Goal: Transaction & Acquisition: Purchase product/service

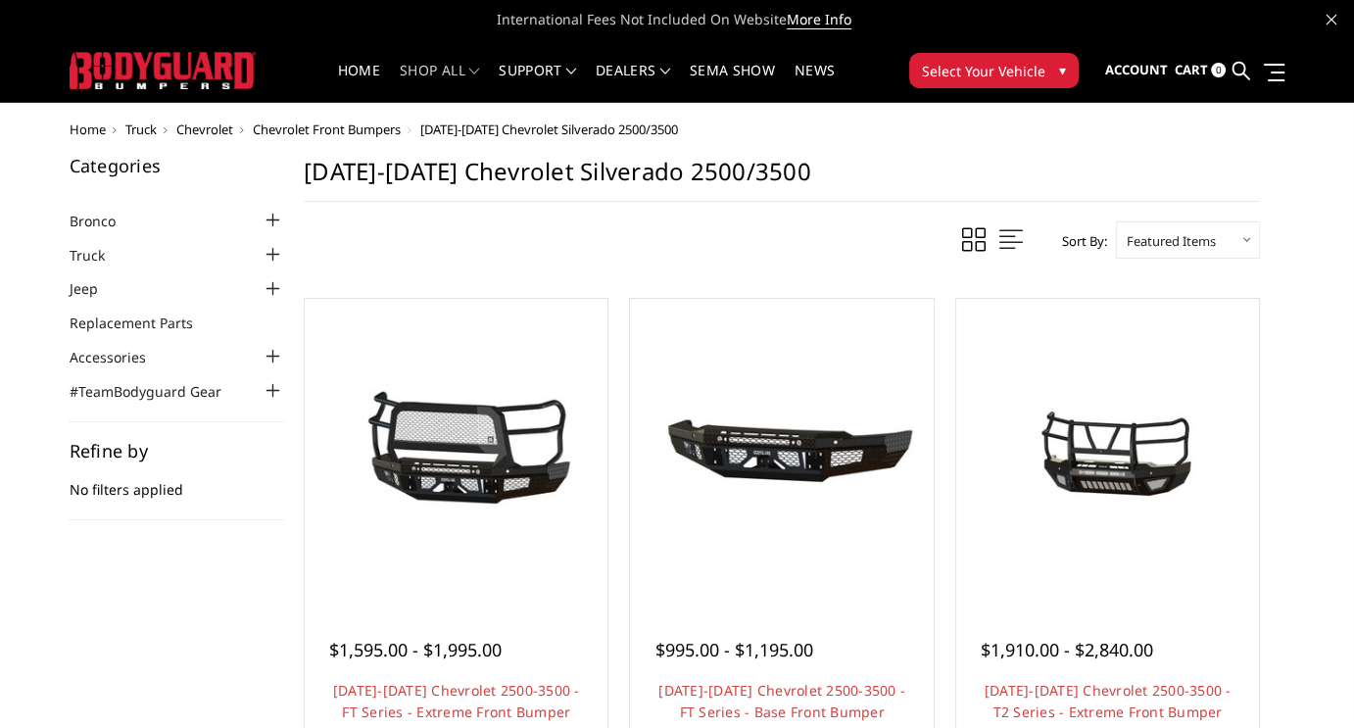
click at [270, 254] on div at bounding box center [273, 255] width 24 height 24
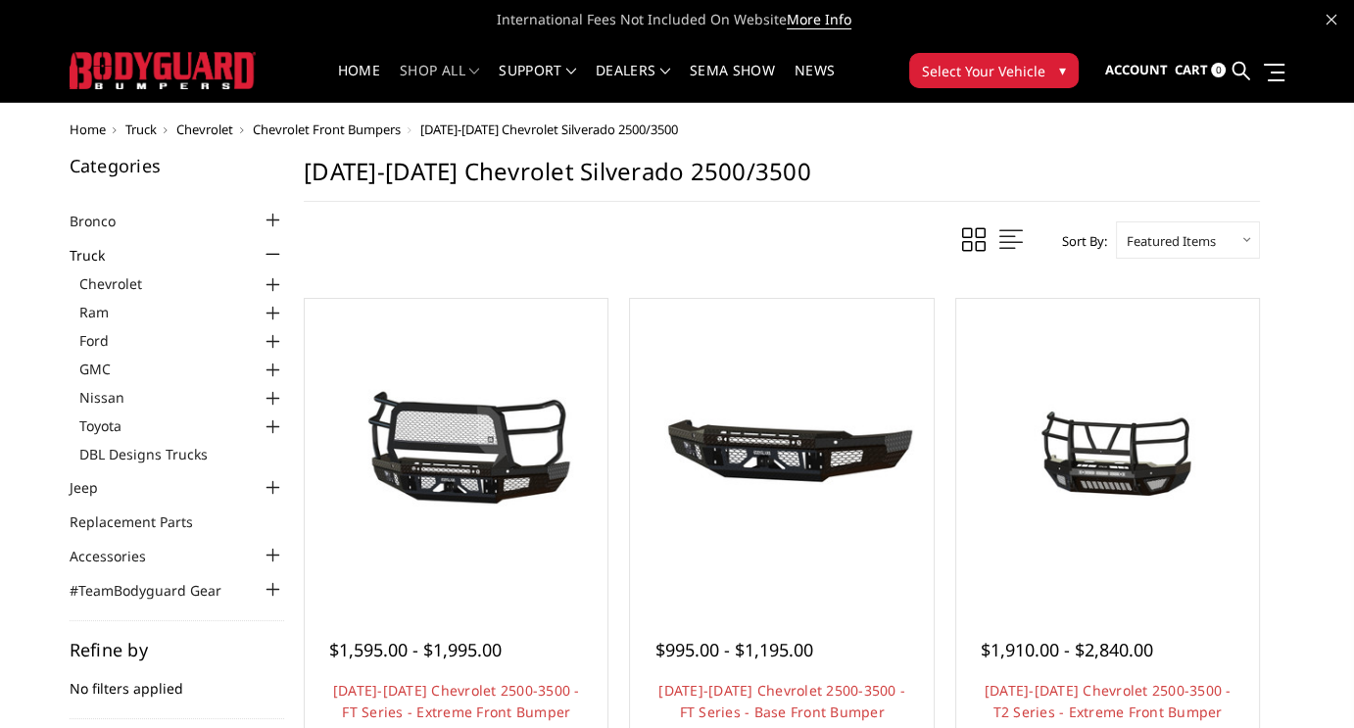
click at [270, 283] on div at bounding box center [273, 285] width 24 height 24
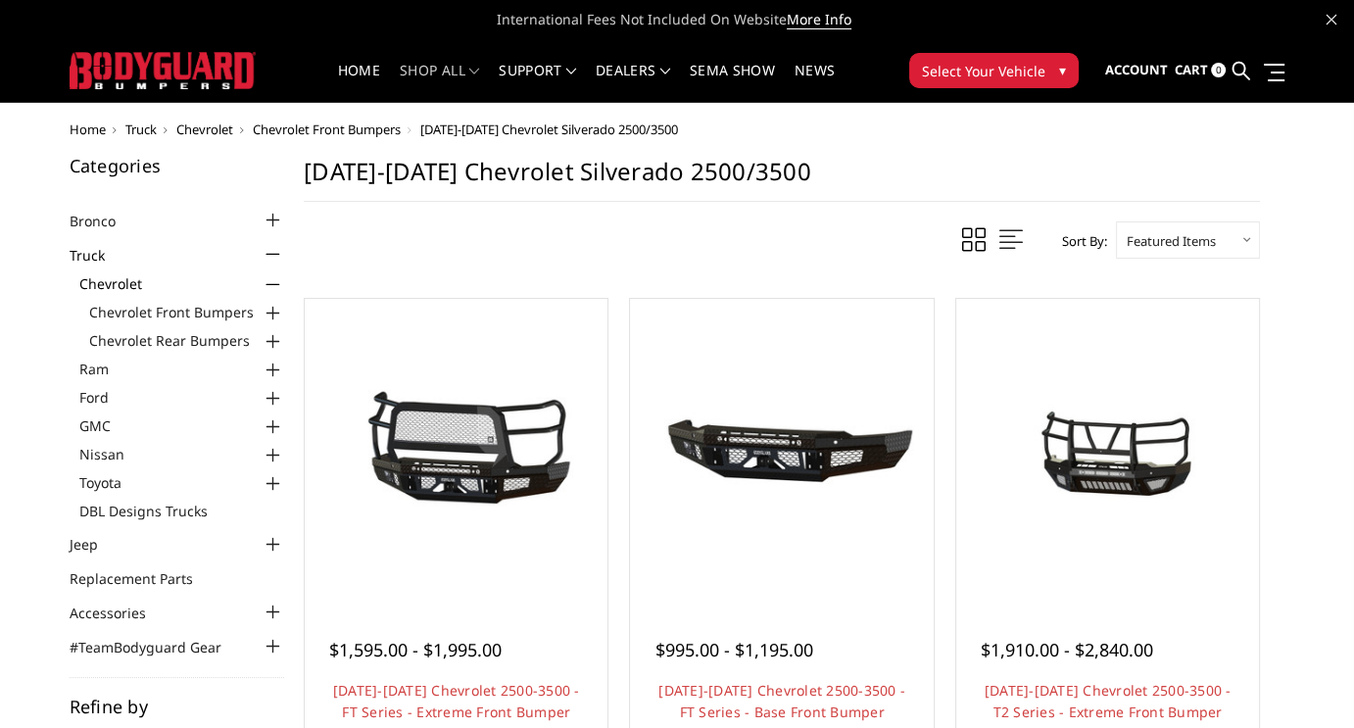
click at [272, 307] on div at bounding box center [273, 314] width 24 height 24
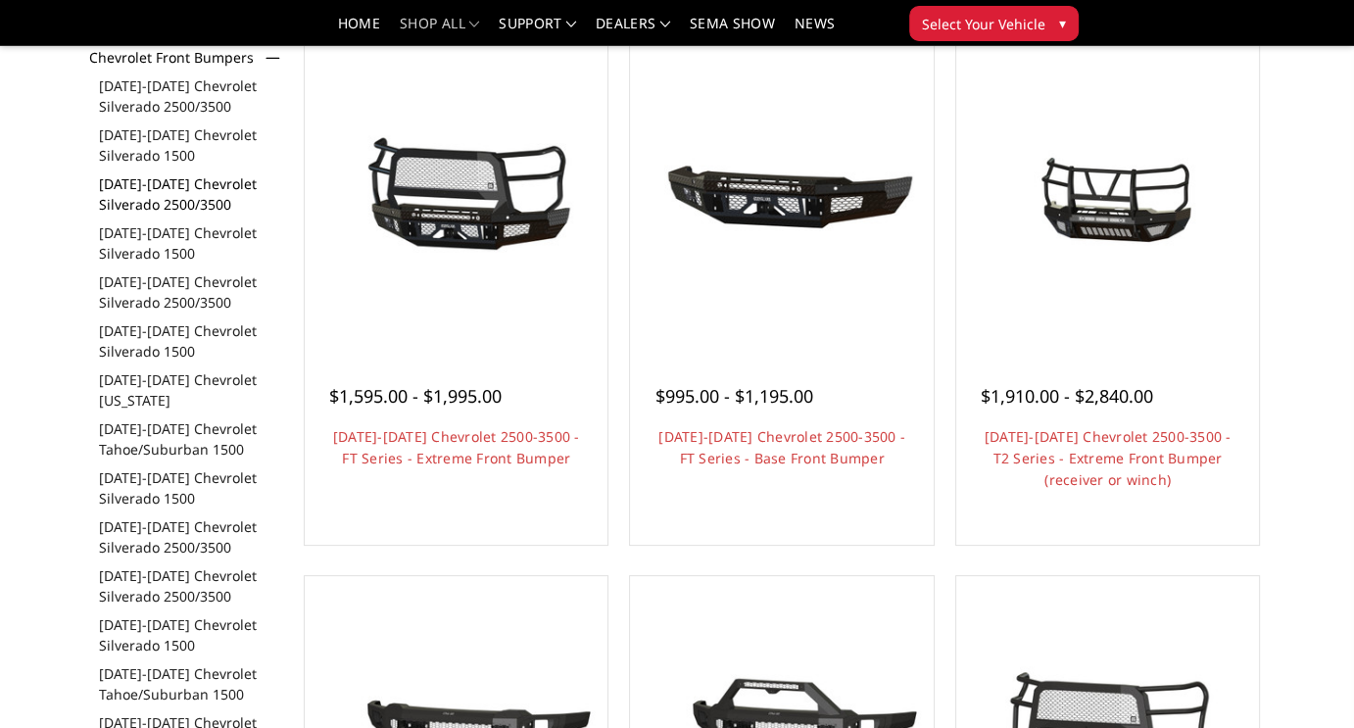
scroll to position [294, 0]
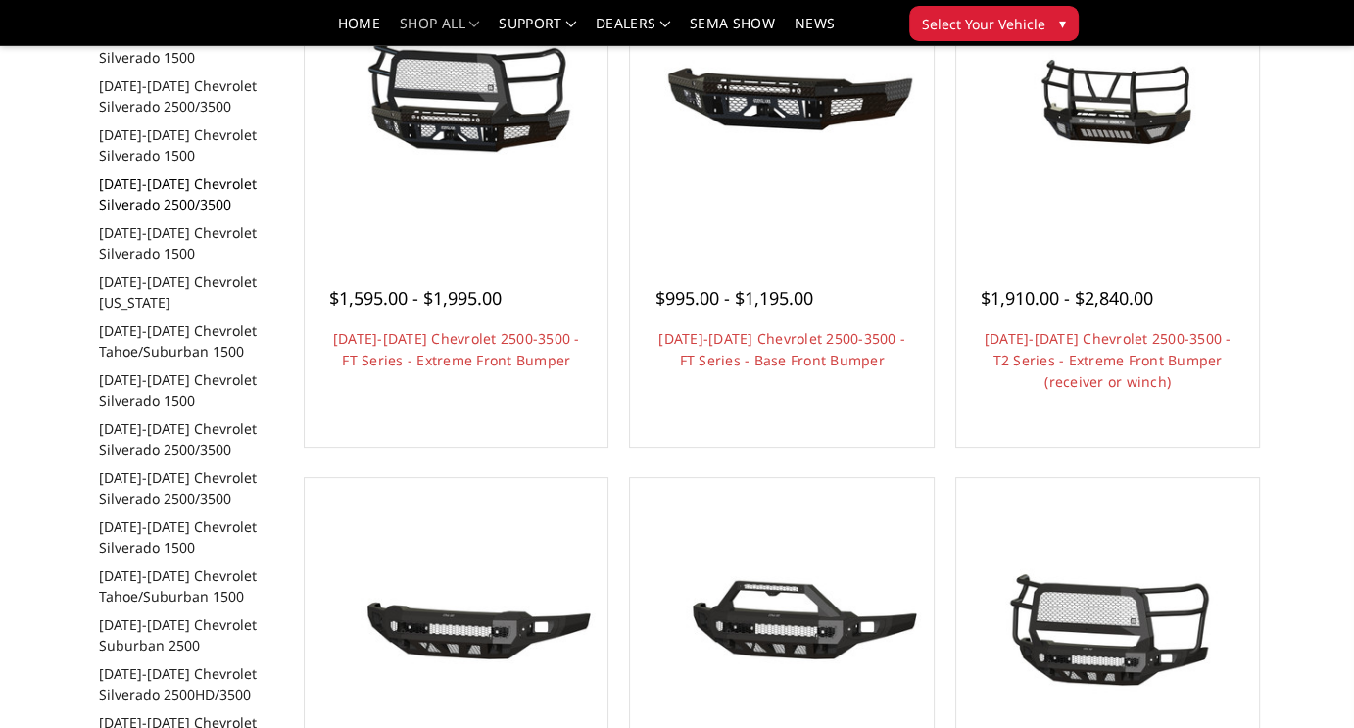
click at [195, 194] on link "[DATE]-[DATE] Chevrolet Silverado 2500/3500" at bounding box center [192, 193] width 186 height 41
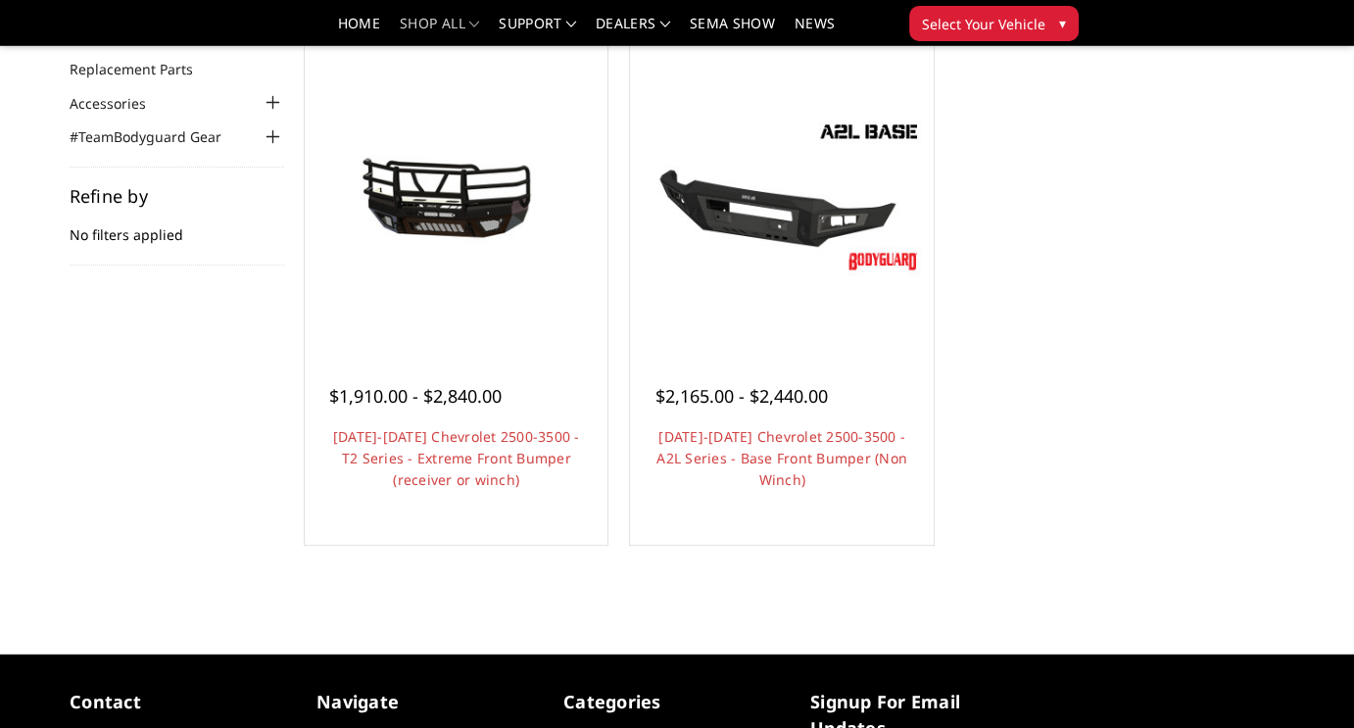
scroll to position [98, 0]
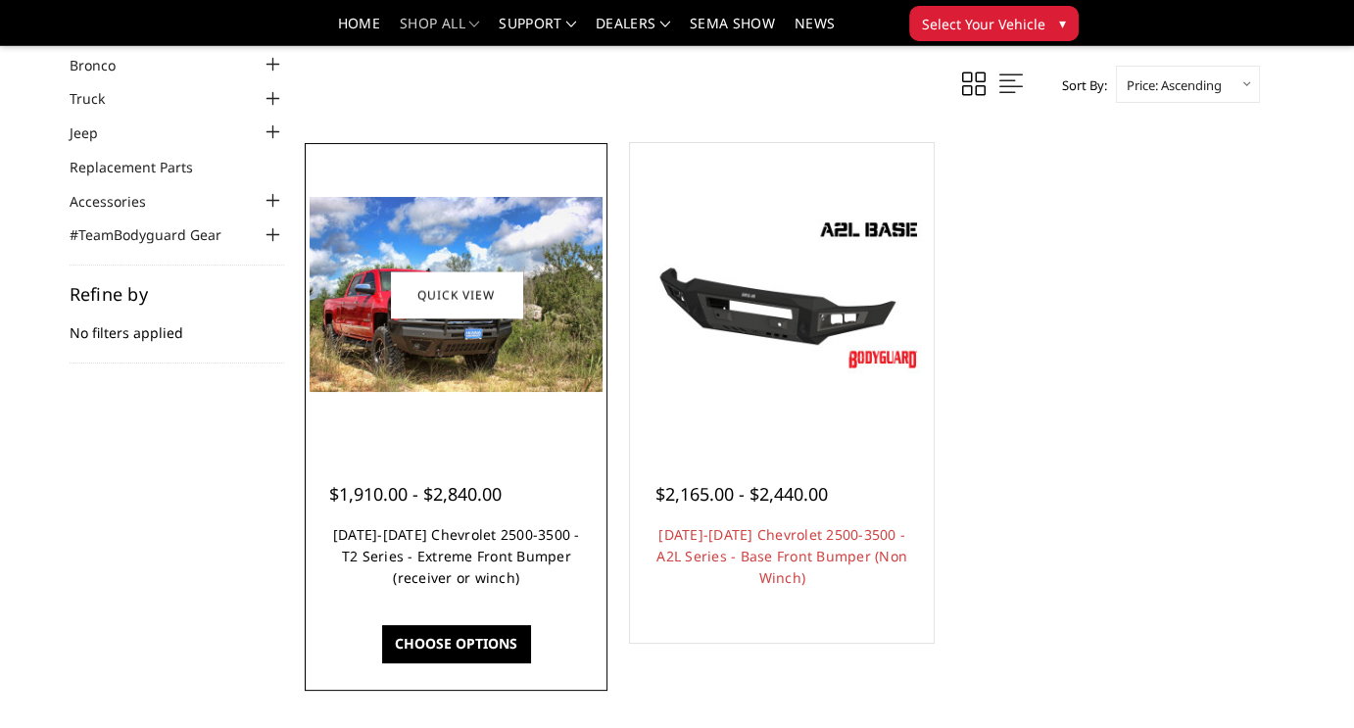
click at [420, 582] on link "2015-2019 Chevrolet 2500-3500 - T2 Series - Extreme Front Bumper (receiver or w…" at bounding box center [456, 556] width 247 height 62
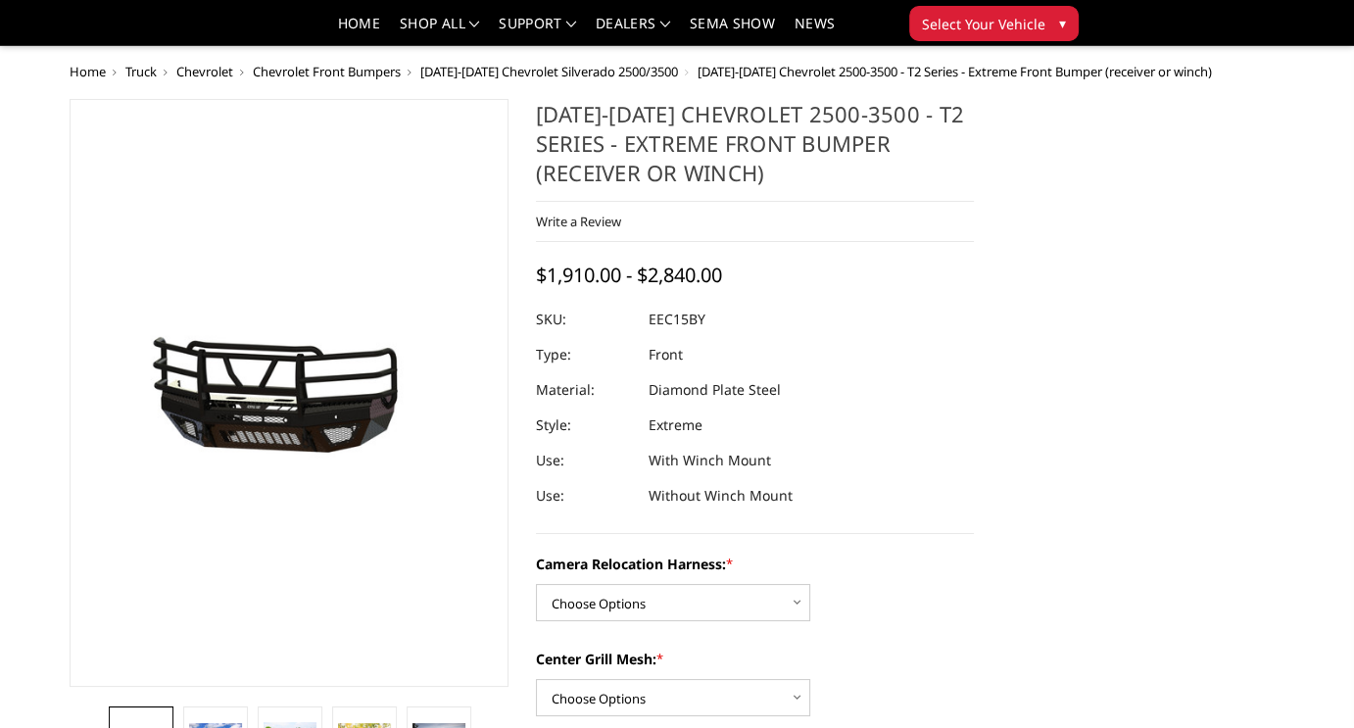
scroll to position [196, 0]
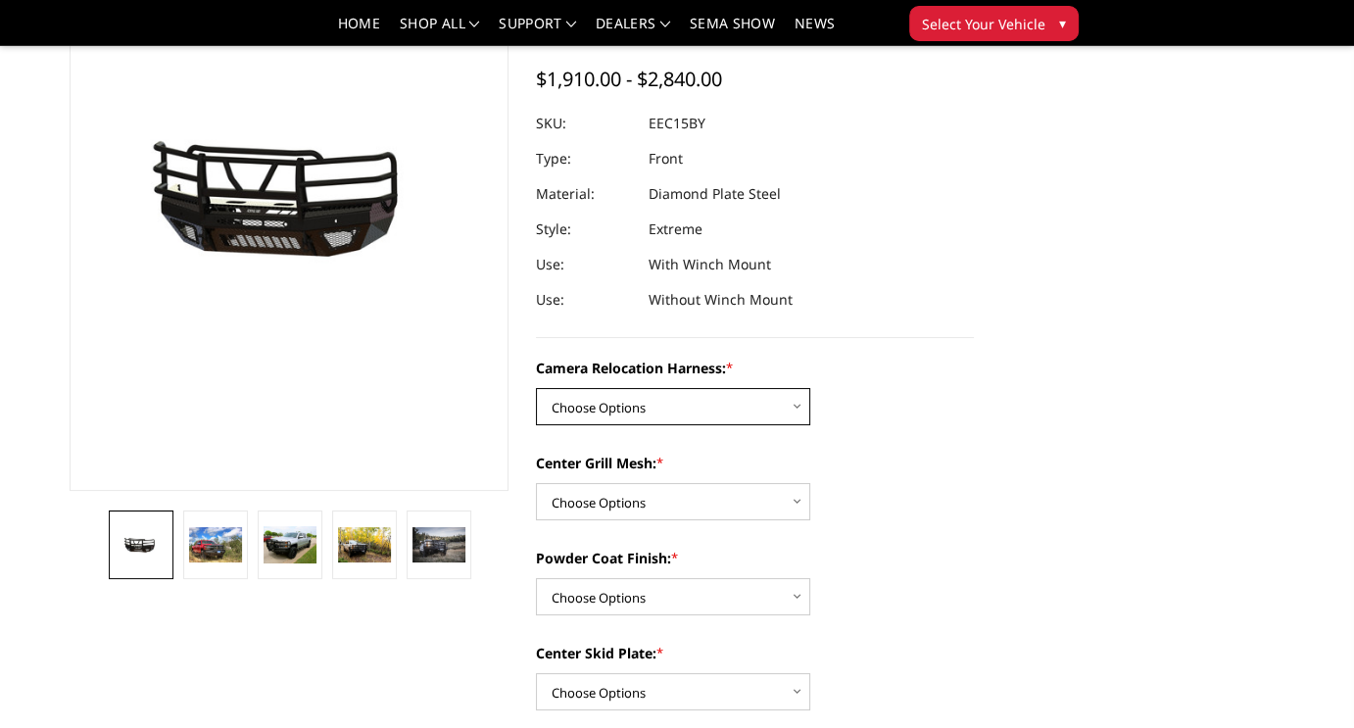
click at [795, 406] on select "Choose Options Without camera harness With camera harness" at bounding box center [673, 406] width 274 height 37
select select "3808"
click at [536, 388] on select "Choose Options Without camera harness With camera harness" at bounding box center [673, 406] width 274 height 37
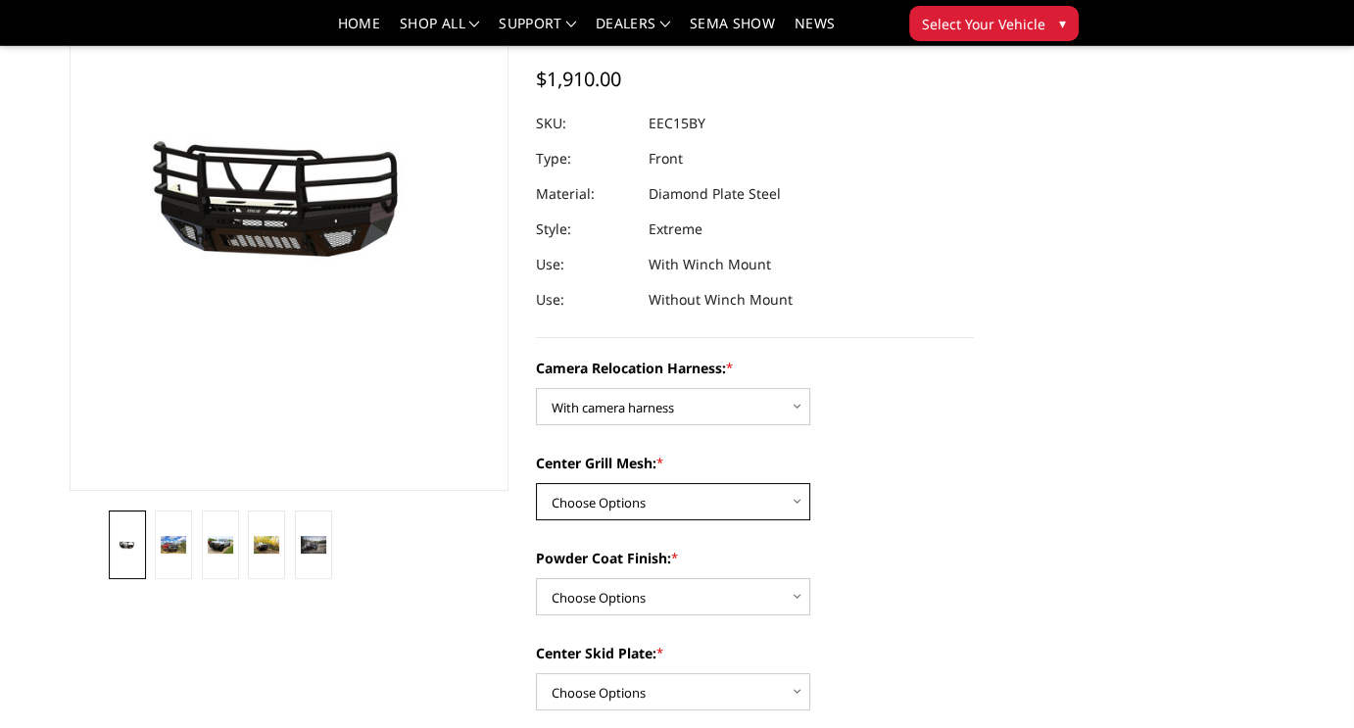
click at [797, 503] on select "Choose Options Without expanded metal With expanded metal" at bounding box center [673, 501] width 274 height 37
select select "3807"
click at [536, 483] on select "Choose Options Without expanded metal With expanded metal" at bounding box center [673, 501] width 274 height 37
click at [799, 595] on select "Choose Options Textured Black Powder Coat Gloss Black Powder Coat Bare Metal" at bounding box center [673, 596] width 274 height 37
select select "3804"
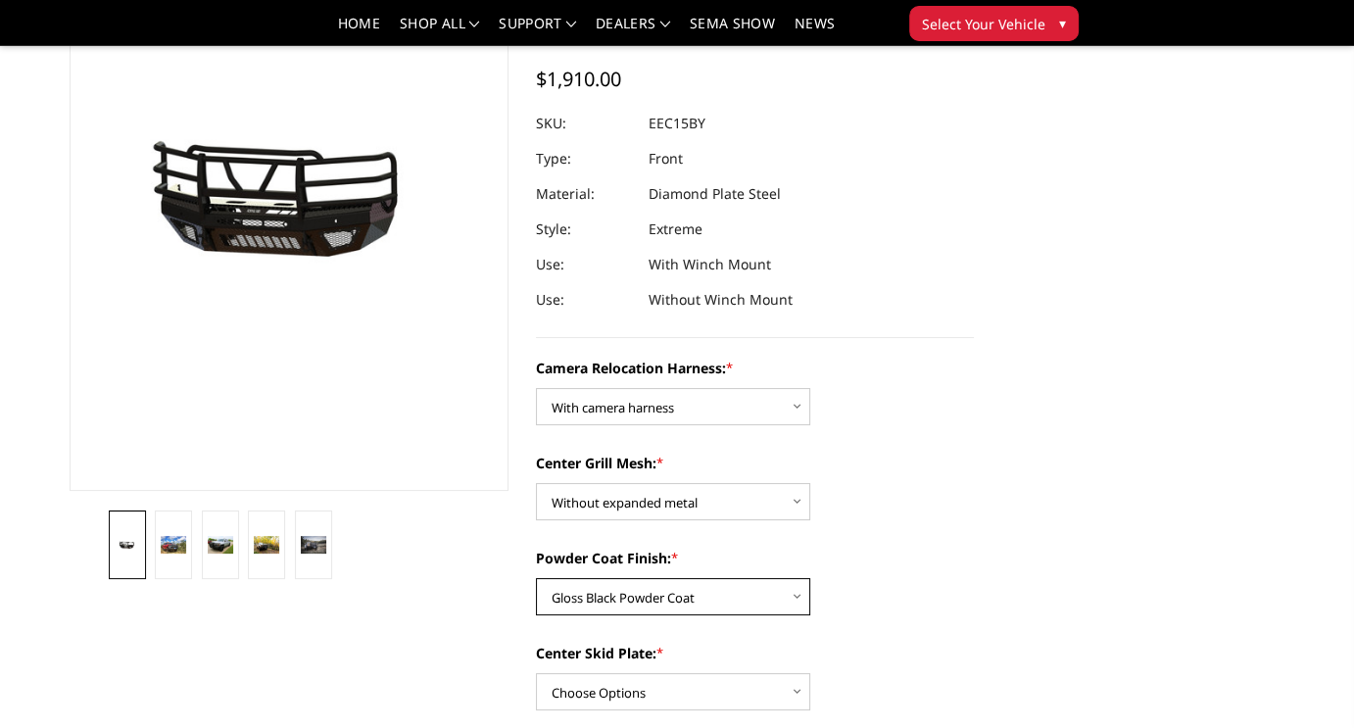
click at [536, 578] on select "Choose Options Textured Black Powder Coat Gloss Black Powder Coat Bare Metal" at bounding box center [673, 596] width 274 height 37
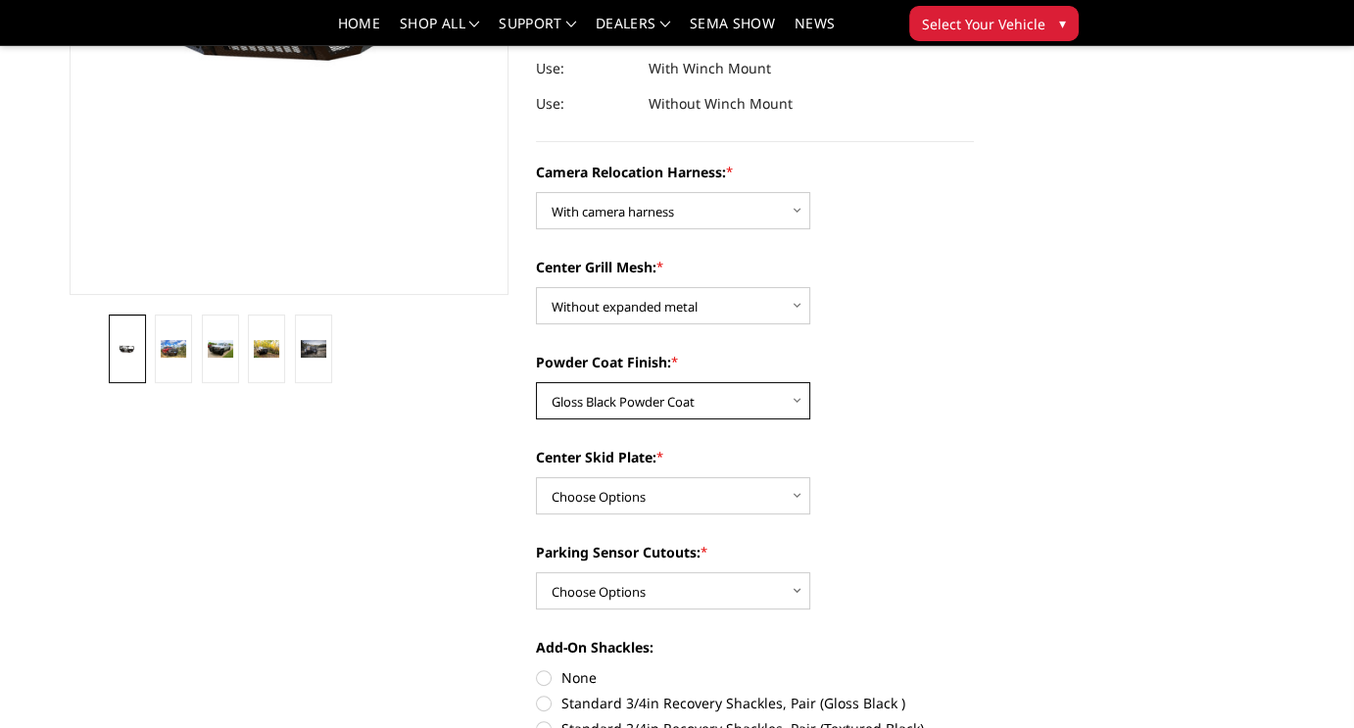
click at [797, 403] on select "Choose Options Textured Black Powder Coat Gloss Black Powder Coat Bare Metal" at bounding box center [673, 400] width 274 height 37
click at [900, 411] on div "Powder Coat Finish: * Choose Options Textured Black Powder Coat Gloss Black Pow…" at bounding box center [755, 386] width 439 height 68
click at [800, 499] on select "Choose Options Winch Mount Skid Plate Standard Skid Plate (included) 2" Receive…" at bounding box center [673, 495] width 274 height 37
select select "3801"
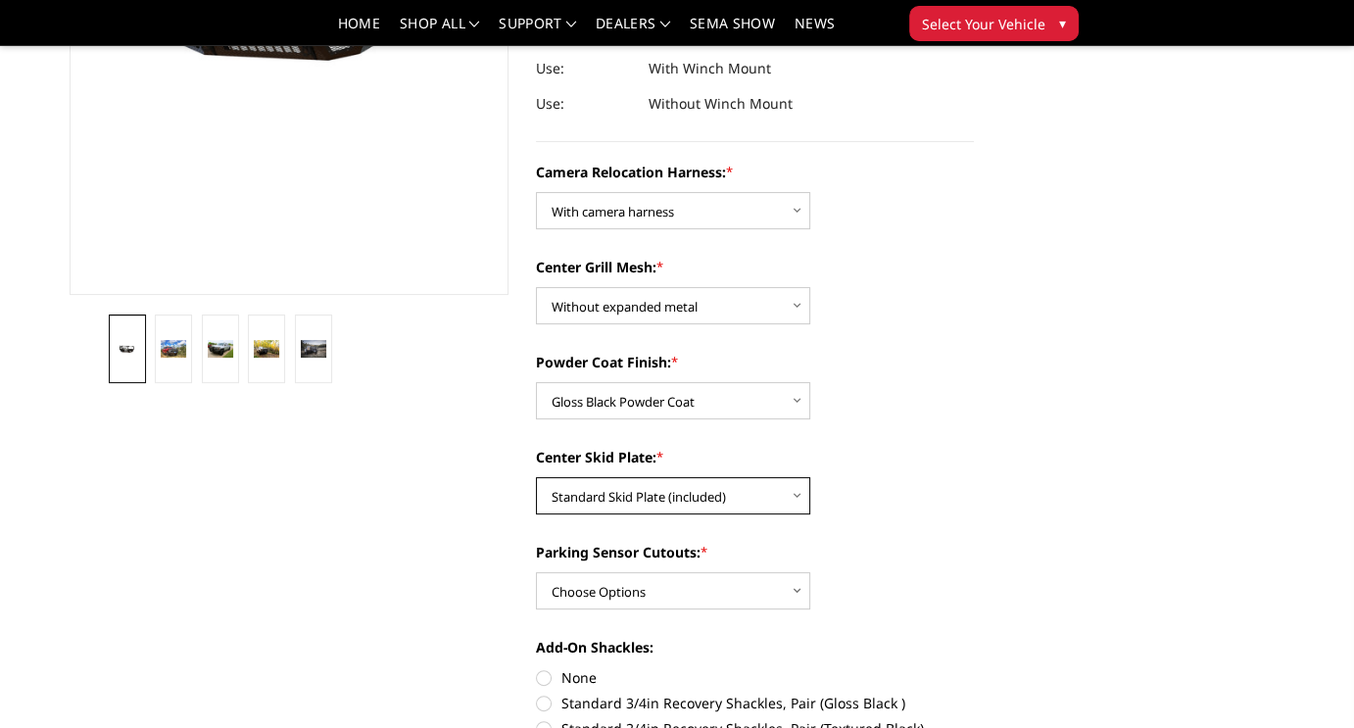
click at [536, 477] on select "Choose Options Winch Mount Skid Plate Standard Skid Plate (included) 2" Receive…" at bounding box center [673, 495] width 274 height 37
click at [800, 210] on select "Choose Options Without camera harness With camera harness" at bounding box center [673, 210] width 274 height 37
select select "3809"
click at [536, 192] on select "Choose Options Without camera harness With camera harness" at bounding box center [673, 210] width 274 height 37
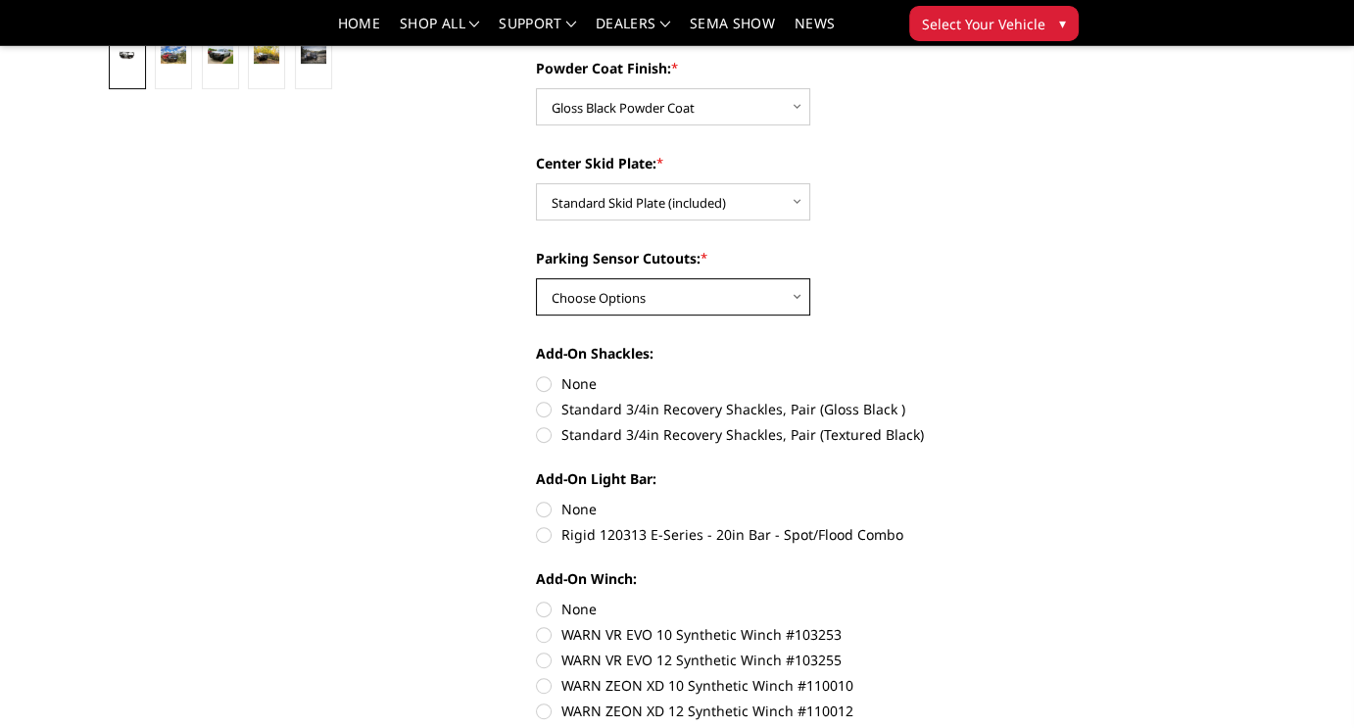
click at [802, 300] on select "Choose Options Yes - With Parking Sensor Cutouts" at bounding box center [673, 296] width 274 height 37
select select "3799"
click at [536, 278] on select "Choose Options Yes - With Parking Sensor Cutouts" at bounding box center [673, 296] width 274 height 37
click at [547, 411] on label "Standard 3/4in Recovery Shackles, Pair (Gloss Black )" at bounding box center [755, 409] width 439 height 21
click at [974, 374] on input "Standard 3/4in Recovery Shackles, Pair (Gloss Black )" at bounding box center [974, 373] width 1 height 1
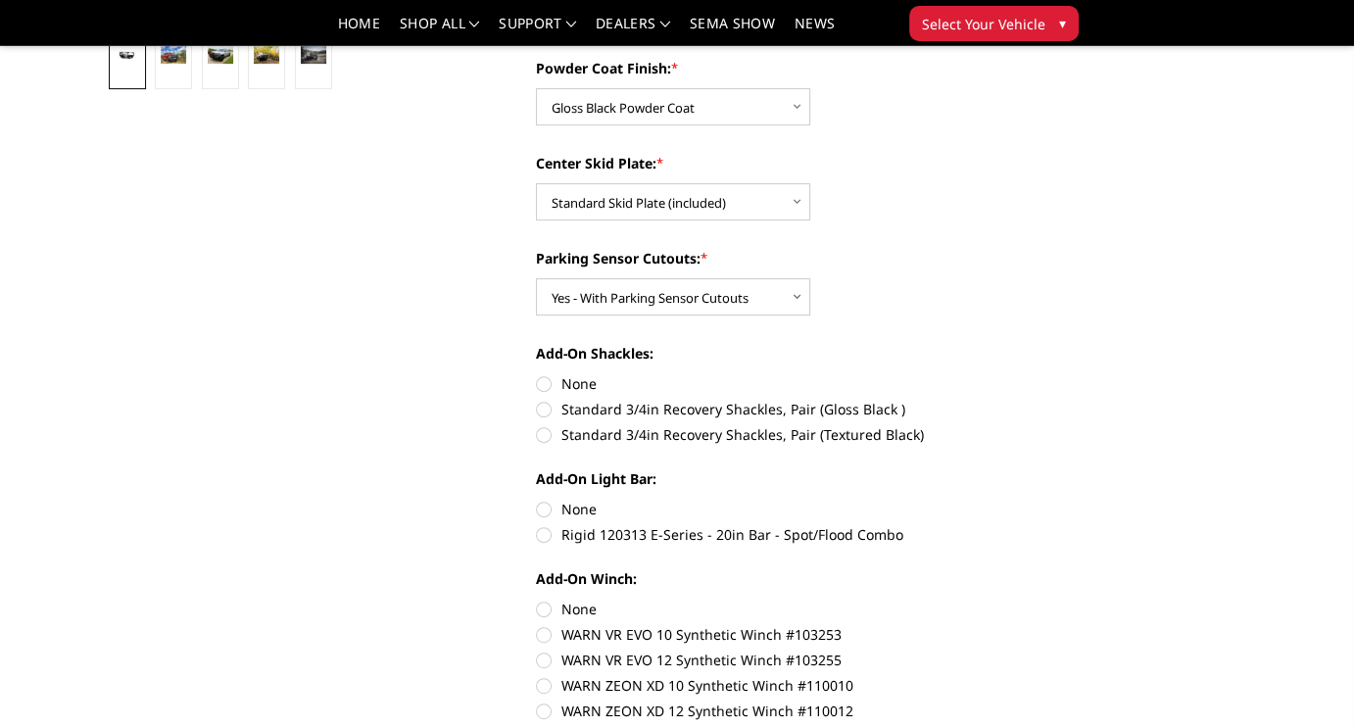
radio input "true"
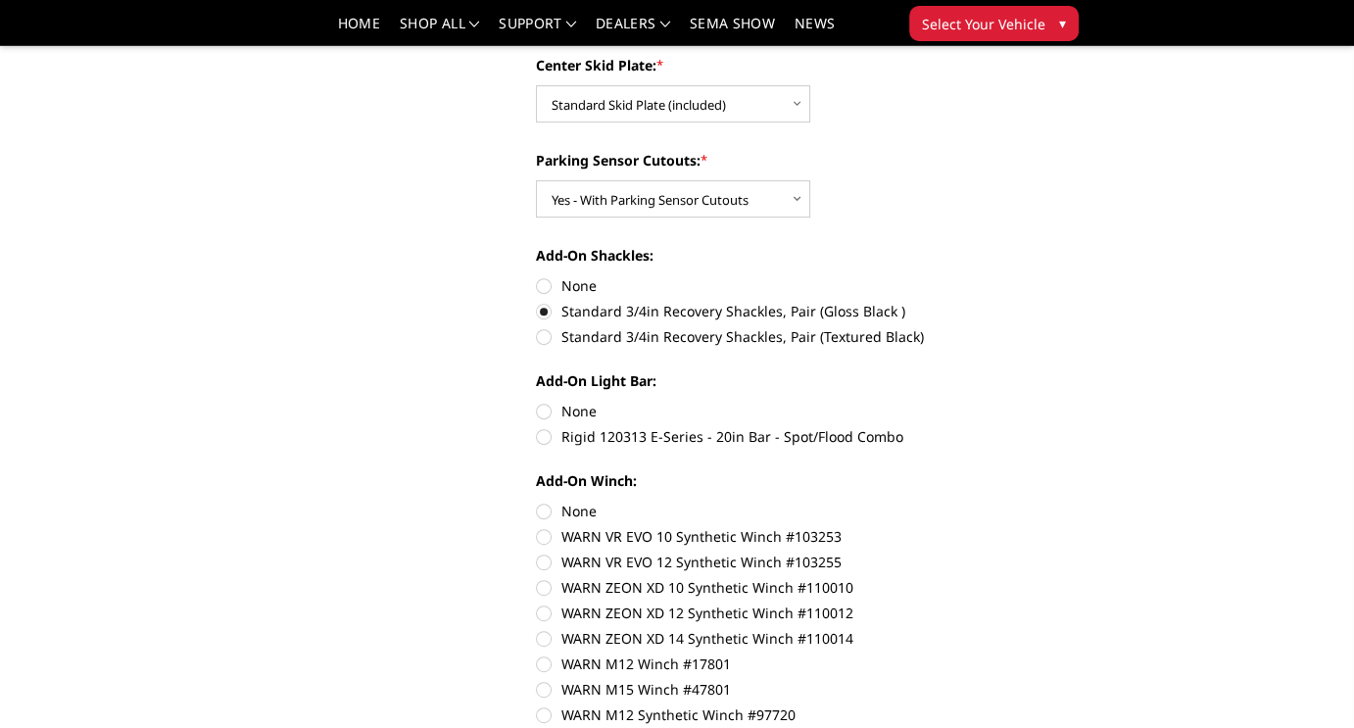
click at [543, 438] on label "Rigid 120313 E-Series - 20in Bar - Spot/Flood Combo" at bounding box center [755, 436] width 439 height 21
click at [974, 402] on input "Rigid 120313 E-Series - 20in Bar - Spot/Flood Combo" at bounding box center [974, 401] width 1 height 1
radio input "true"
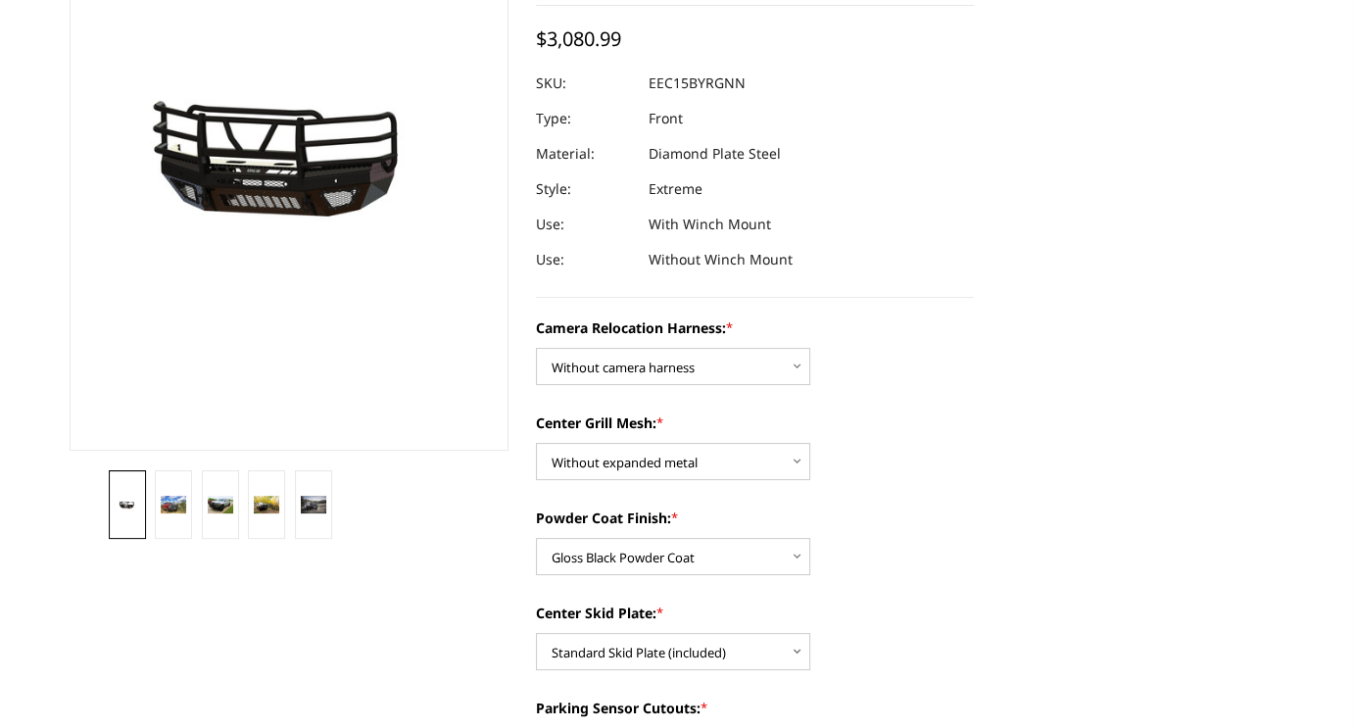
scroll to position [0, 0]
